Goal: Task Accomplishment & Management: Complete application form

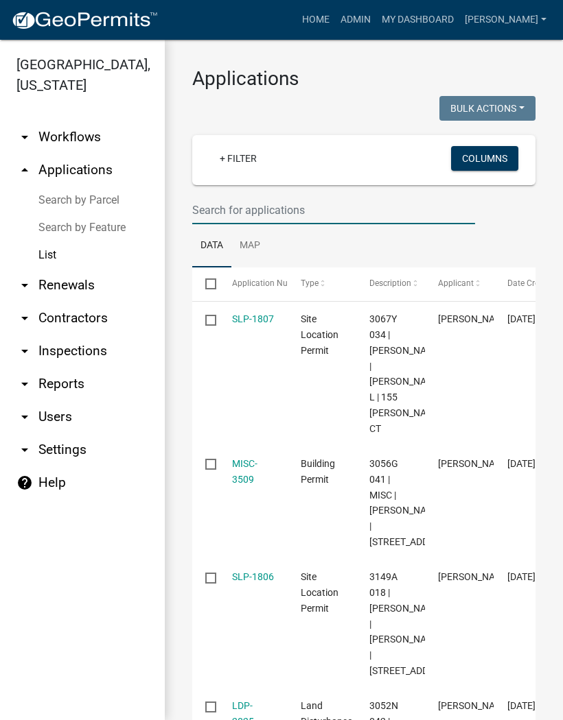
click at [237, 204] on input "text" at bounding box center [333, 210] width 283 height 28
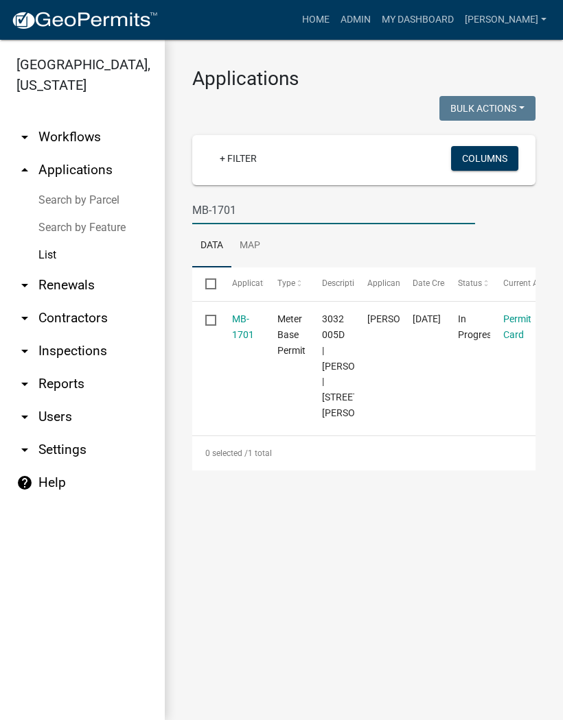
type input "MB-1701"
click at [240, 332] on link "MB-1701" at bounding box center [243, 327] width 22 height 27
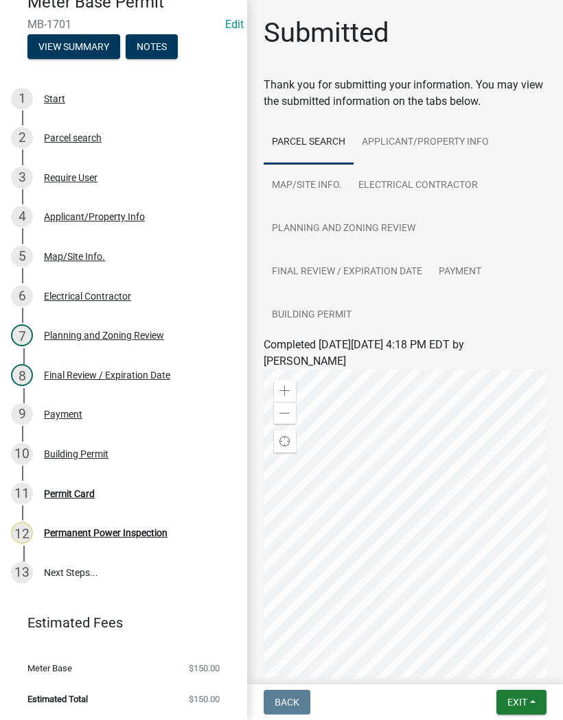
scroll to position [131, 0]
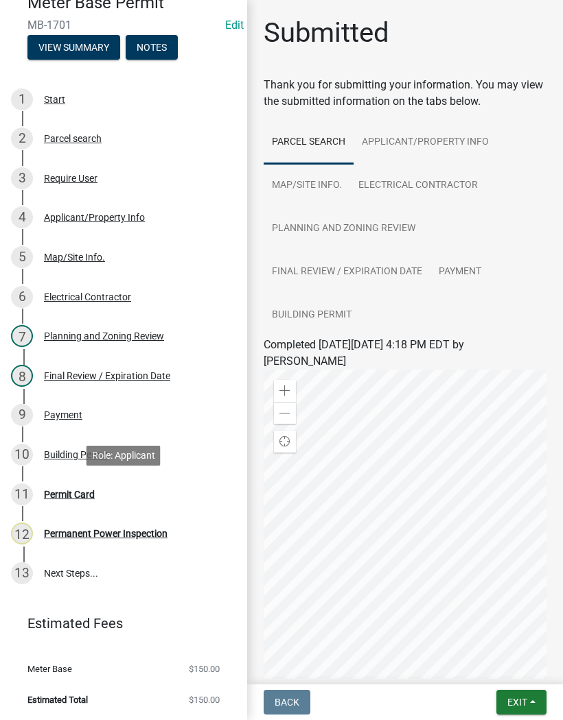
click at [90, 493] on div "Permit Card" at bounding box center [69, 495] width 51 height 10
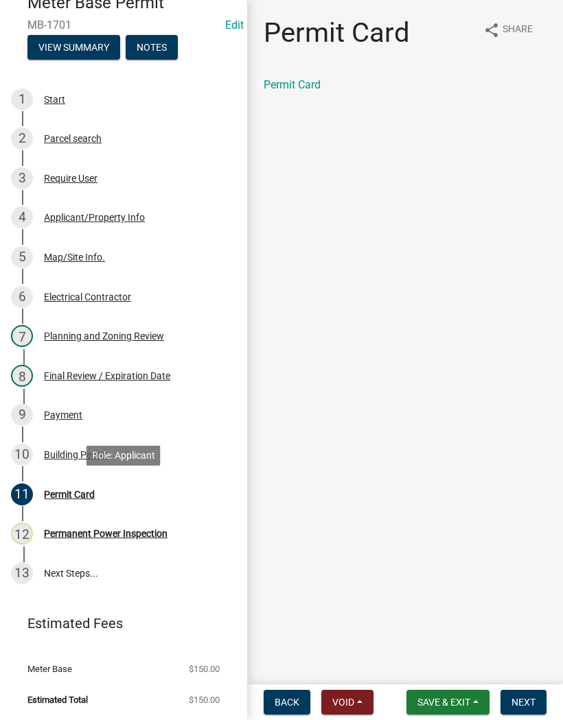
click at [527, 714] on button "Next" at bounding box center [523, 702] width 46 height 25
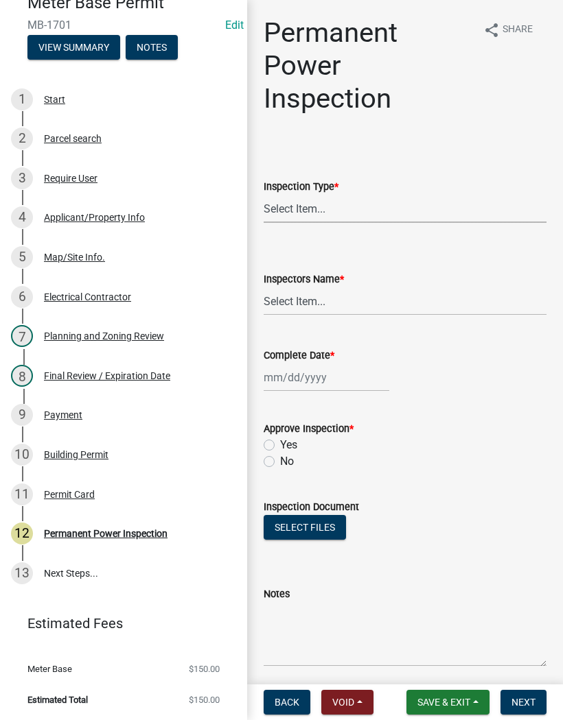
click at [348, 213] on select "Select Item... Permanent Power" at bounding box center [404, 209] width 283 height 28
select select "5c85f858-e2c6-4c2c-a92e-43b107da9ba1"
click at [331, 309] on select "Select Item... [PERSON_NAME] ([PERSON_NAME]) [PERSON_NAME] ([PERSON_NAME]) Engi…" at bounding box center [404, 301] width 283 height 28
select select "8dfc8809-68b2-4bc3-a0d1-6f7e000e7487"
click at [317, 368] on div at bounding box center [326, 378] width 126 height 28
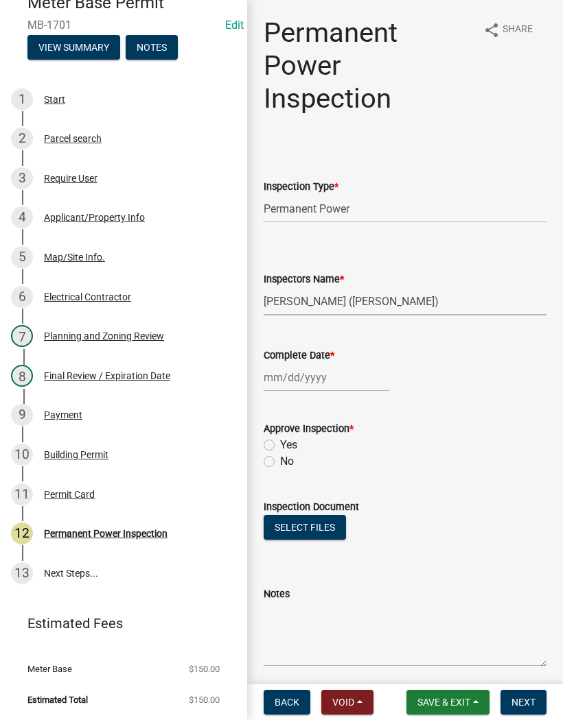
select select "10"
select select "2025"
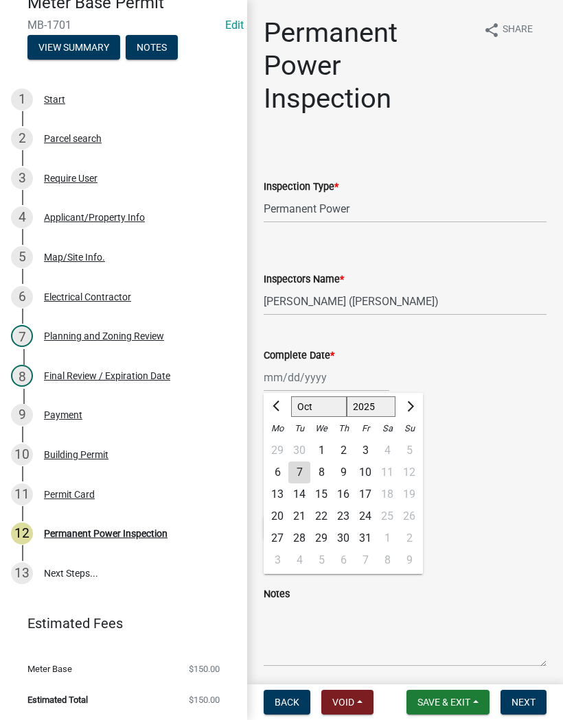
click at [303, 469] on div "7" at bounding box center [299, 473] width 22 height 22
type input "[DATE]"
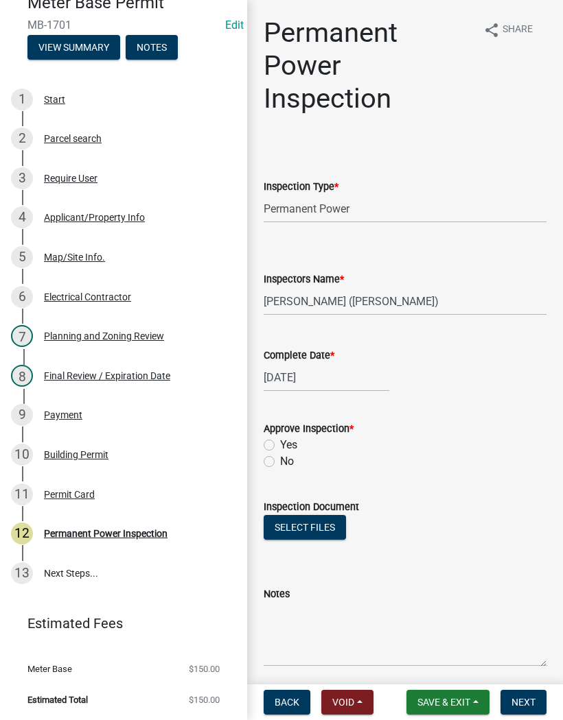
click at [280, 442] on label "Yes" at bounding box center [288, 445] width 17 height 16
click at [280, 442] on input "Yes" at bounding box center [284, 441] width 9 height 9
radio input "true"
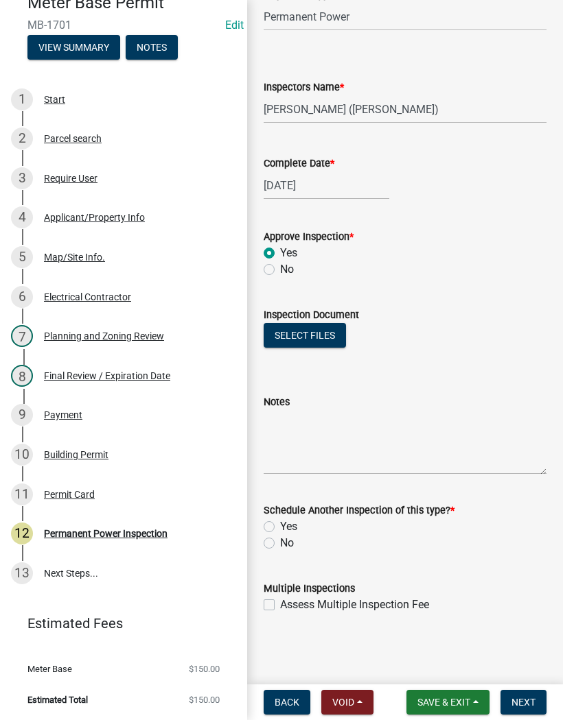
scroll to position [192, 0]
click at [280, 541] on label "No" at bounding box center [287, 543] width 14 height 16
click at [280, 541] on input "No" at bounding box center [284, 539] width 9 height 9
radio input "true"
click at [526, 706] on span "Next" at bounding box center [523, 702] width 24 height 11
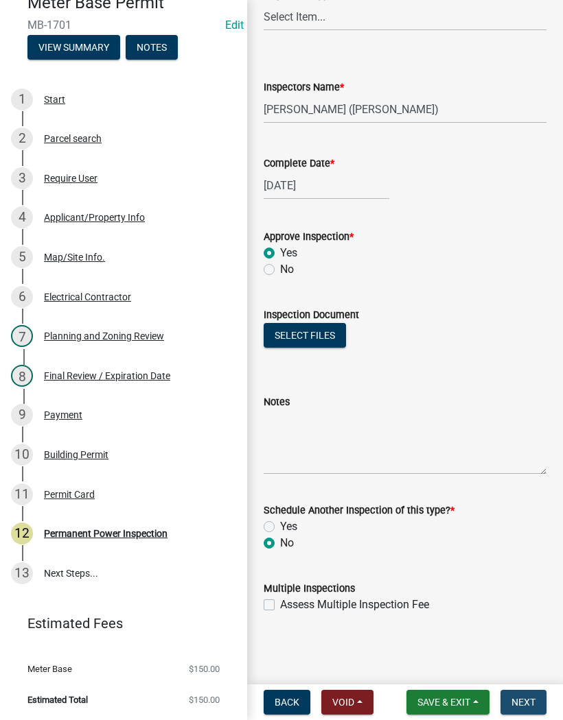
scroll to position [0, 0]
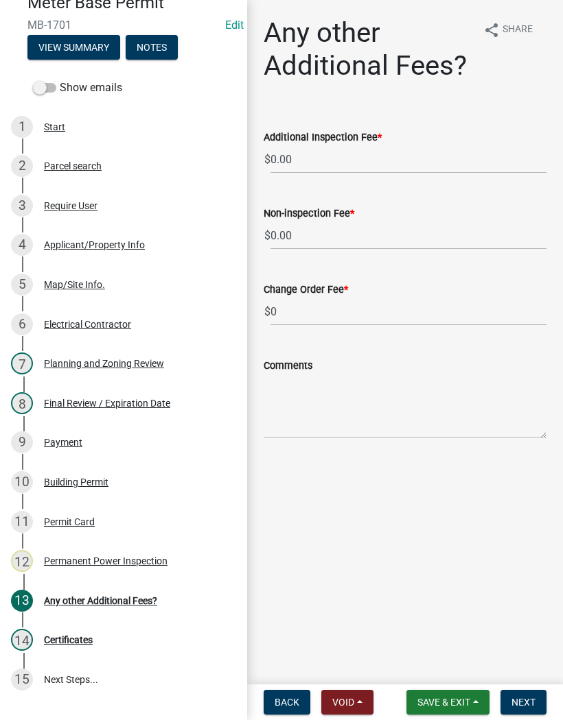
click at [447, 707] on span "Save & Exit" at bounding box center [443, 702] width 53 height 11
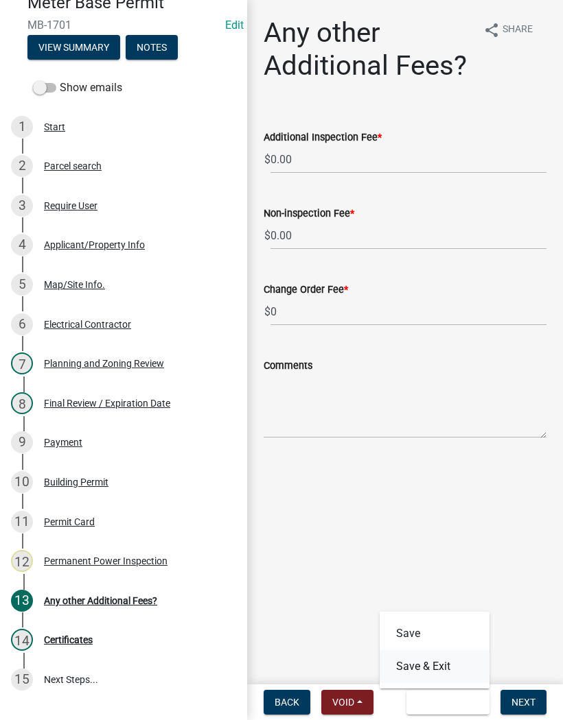
click at [450, 666] on button "Save & Exit" at bounding box center [434, 666] width 110 height 33
